Goal: Navigation & Orientation: Go to known website

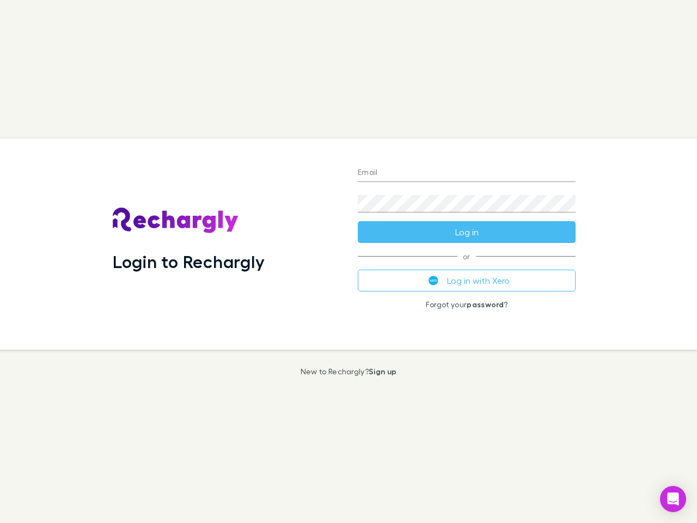
click at [349, 261] on div "Login to Rechargly" at bounding box center [226, 243] width 245 height 211
click at [467, 173] on input "Email" at bounding box center [467, 173] width 218 height 17
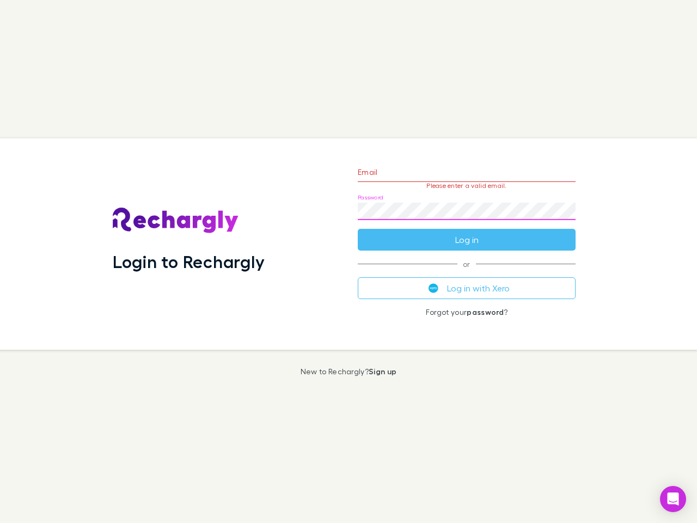
click at [467, 232] on form "Email Please enter a valid email. Password Log in" at bounding box center [467, 203] width 218 height 95
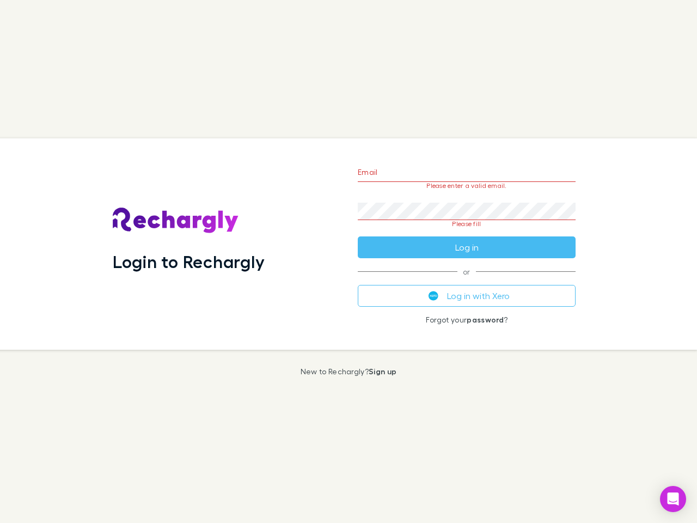
click at [467, 281] on div "Email Please enter a valid email. Password Please fill Log in or Log in with Xe…" at bounding box center [466, 243] width 235 height 211
click at [673, 499] on icon "Open Intercom Messenger" at bounding box center [673, 498] width 11 height 13
